Goal: Information Seeking & Learning: Learn about a topic

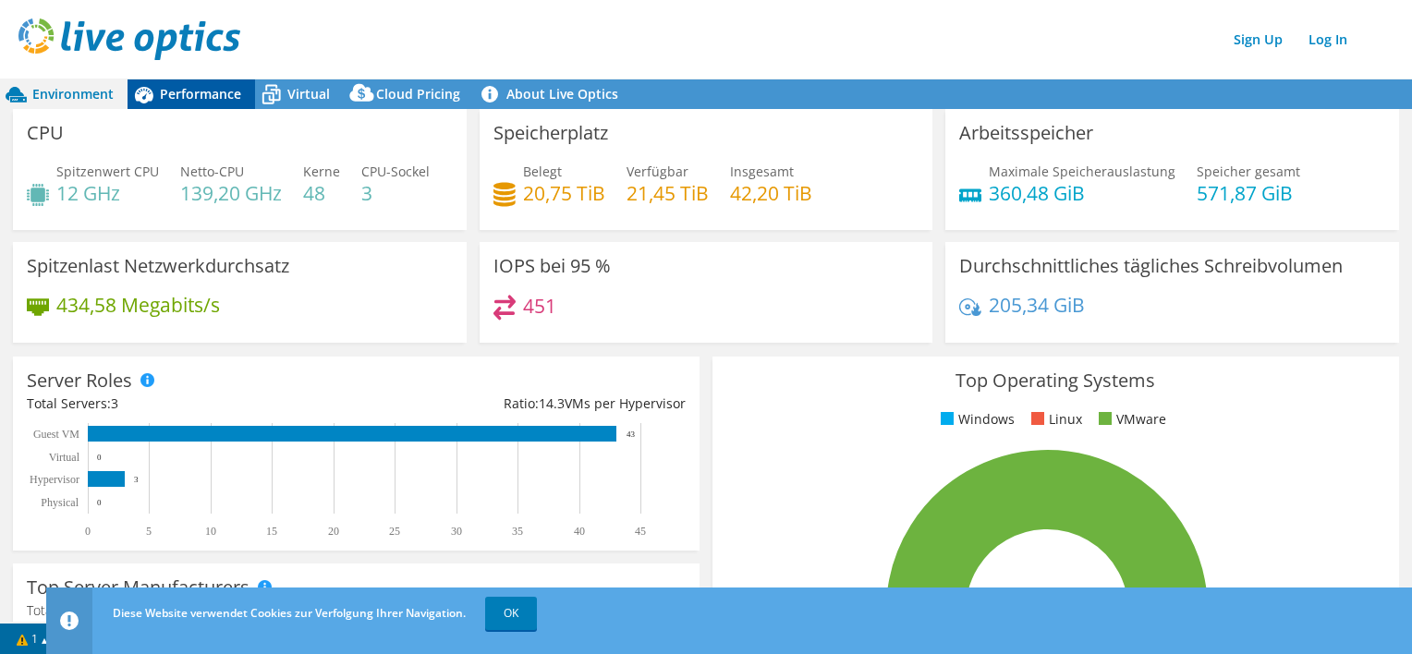
click at [203, 95] on span "Performance" at bounding box center [200, 94] width 81 height 18
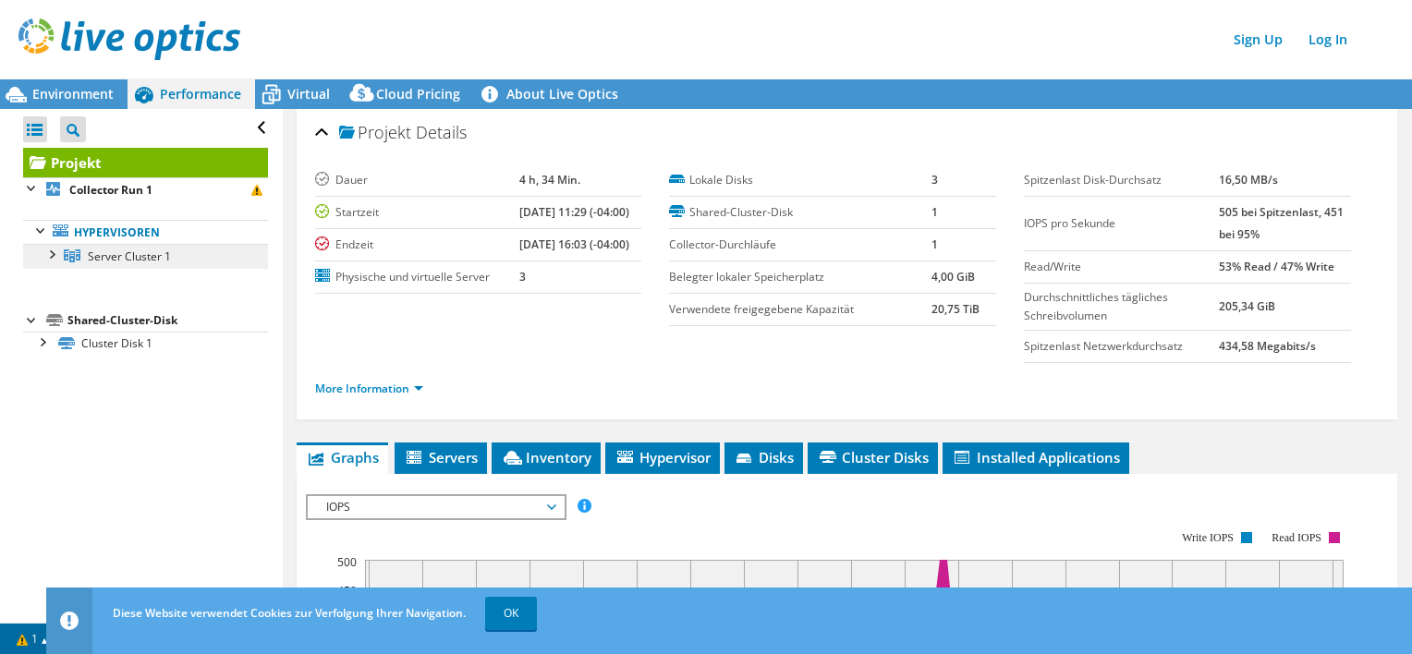
click at [78, 252] on icon at bounding box center [72, 255] width 17 height 13
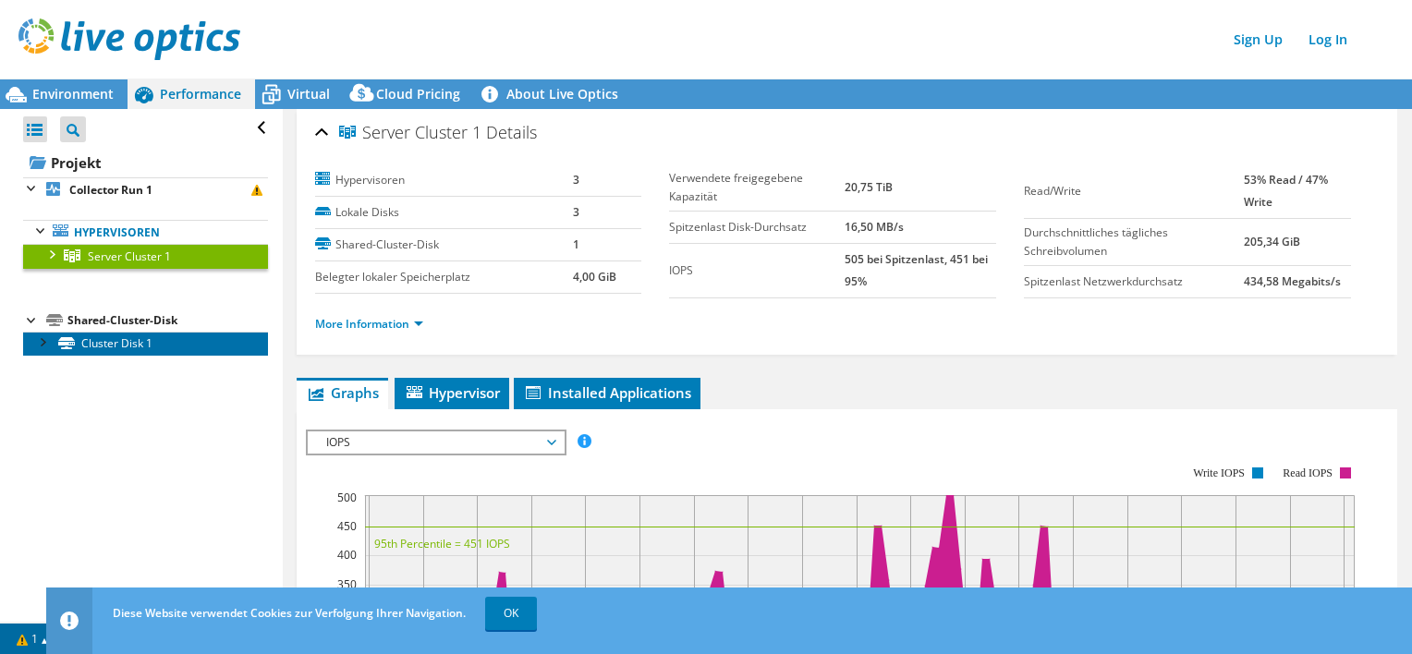
click at [126, 344] on link "Cluster Disk 1" at bounding box center [145, 344] width 245 height 24
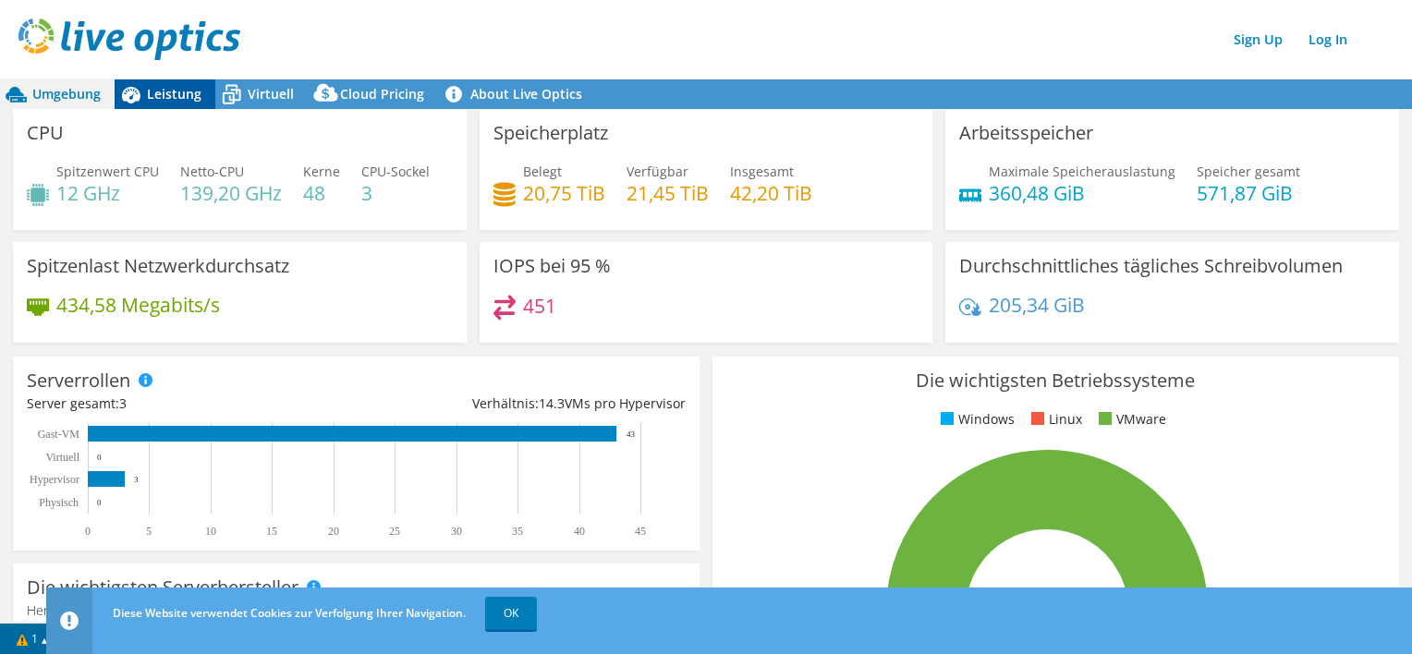
click at [168, 92] on span "Leistung" at bounding box center [174, 94] width 55 height 18
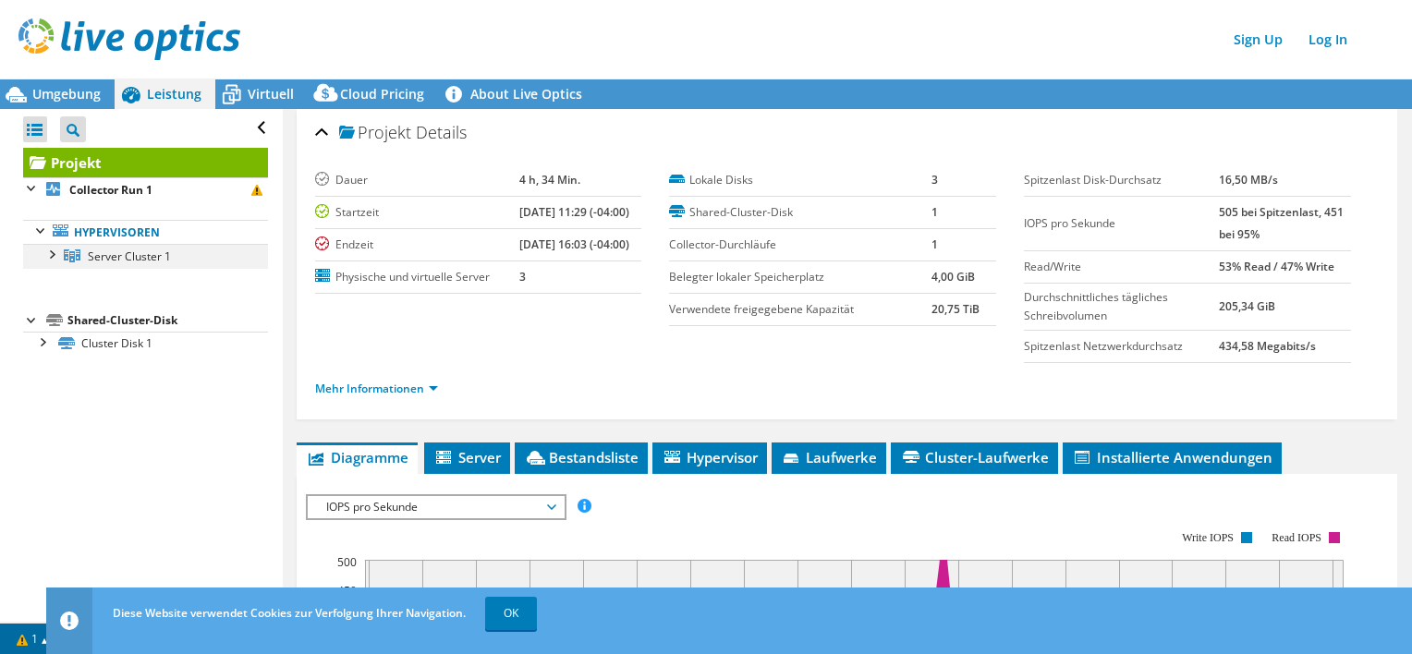
click at [51, 255] on div at bounding box center [51, 253] width 18 height 18
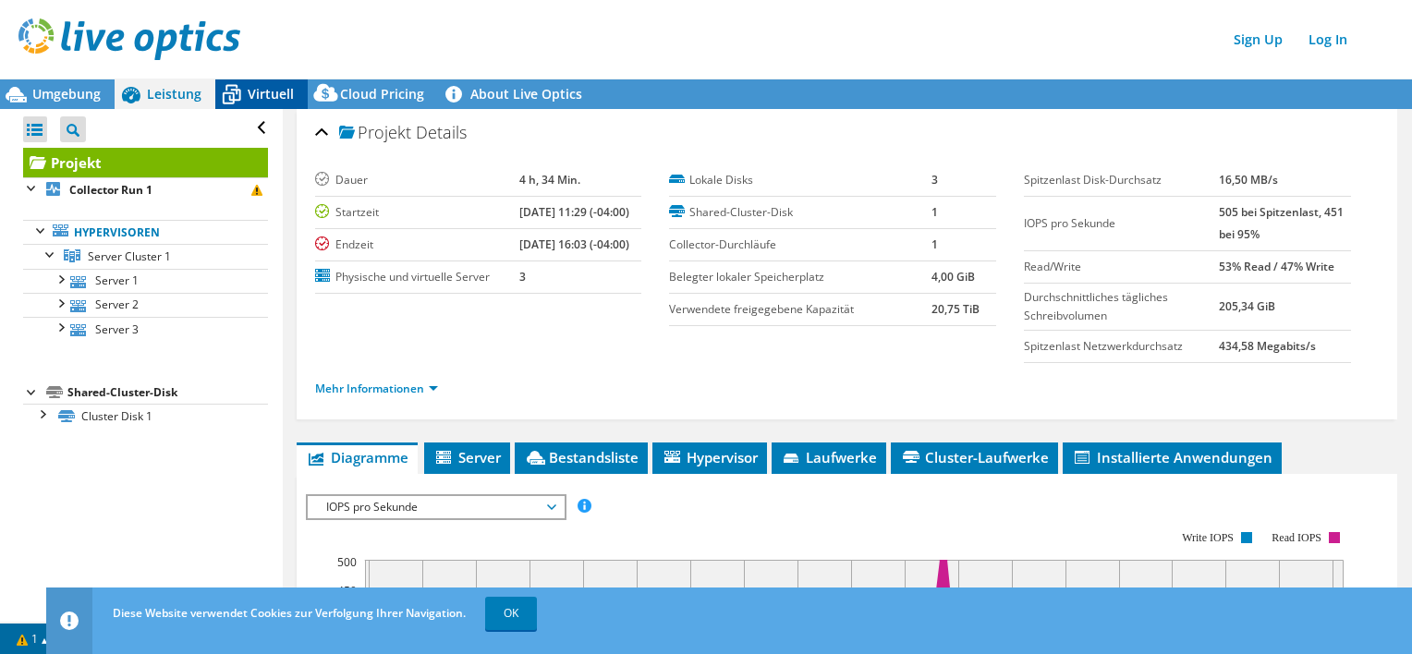
click at [272, 93] on span "Virtuell" at bounding box center [271, 94] width 46 height 18
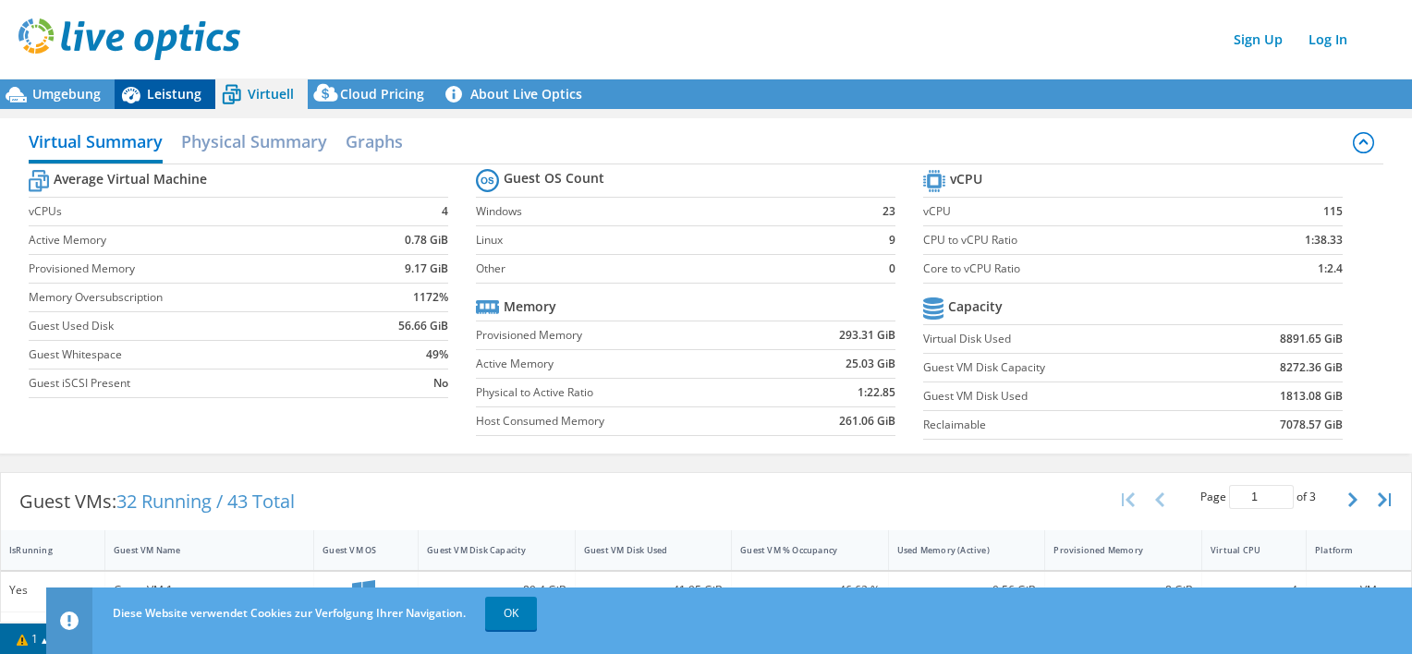
click at [173, 90] on span "Leistung" at bounding box center [174, 94] width 55 height 18
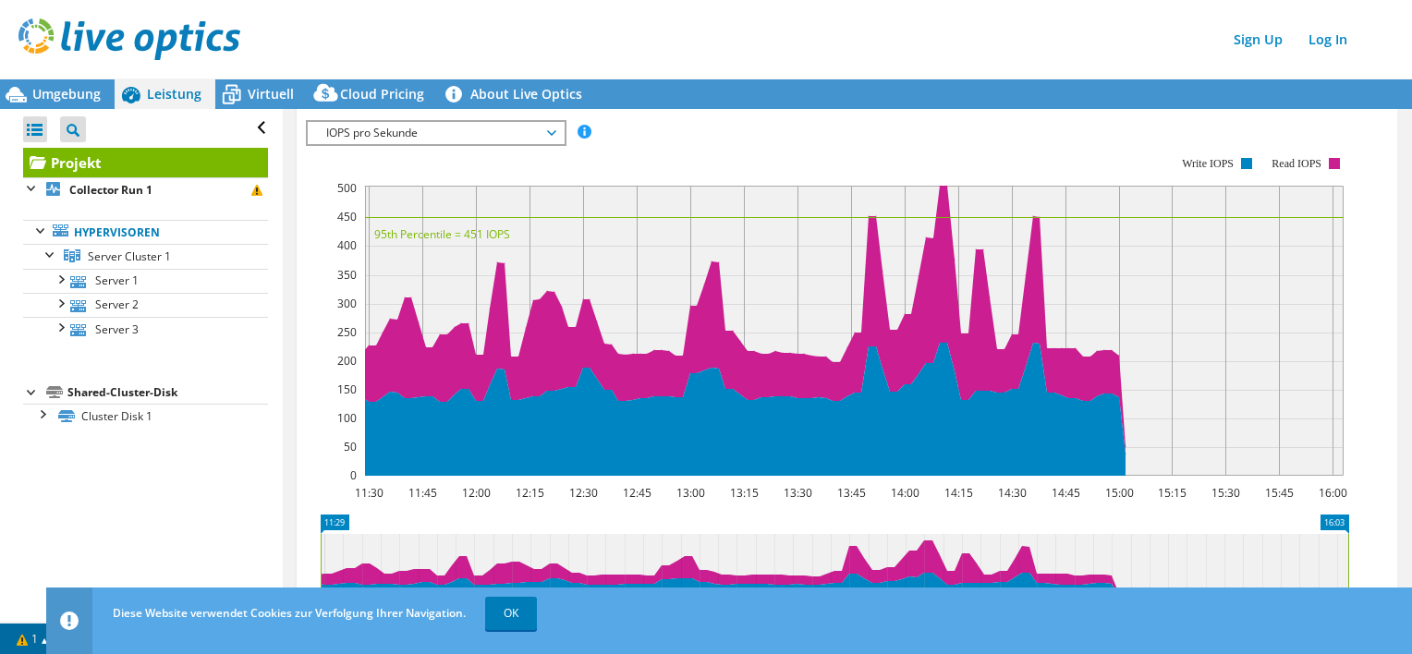
scroll to position [373, 0]
